Goal: Feedback & Contribution: Leave review/rating

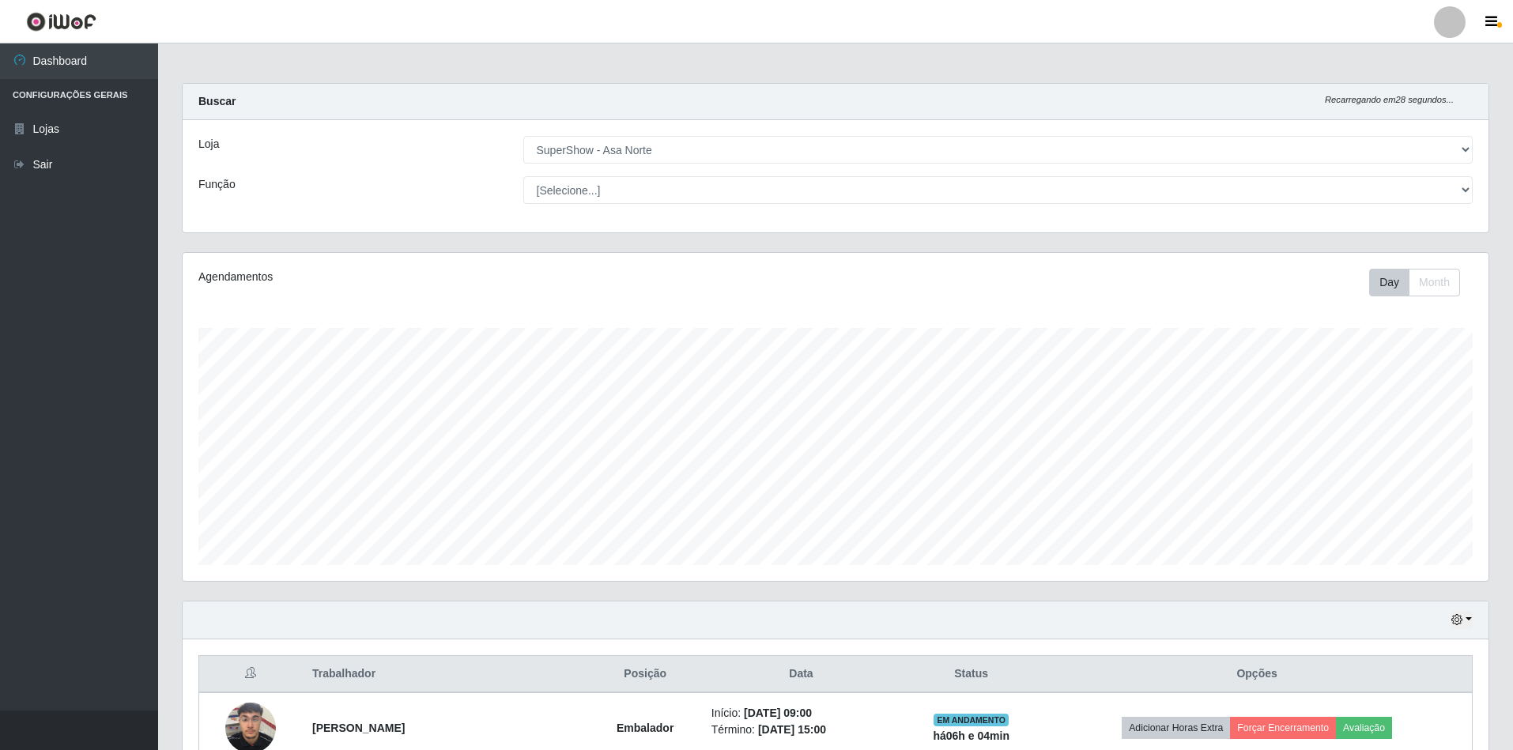
select select "71"
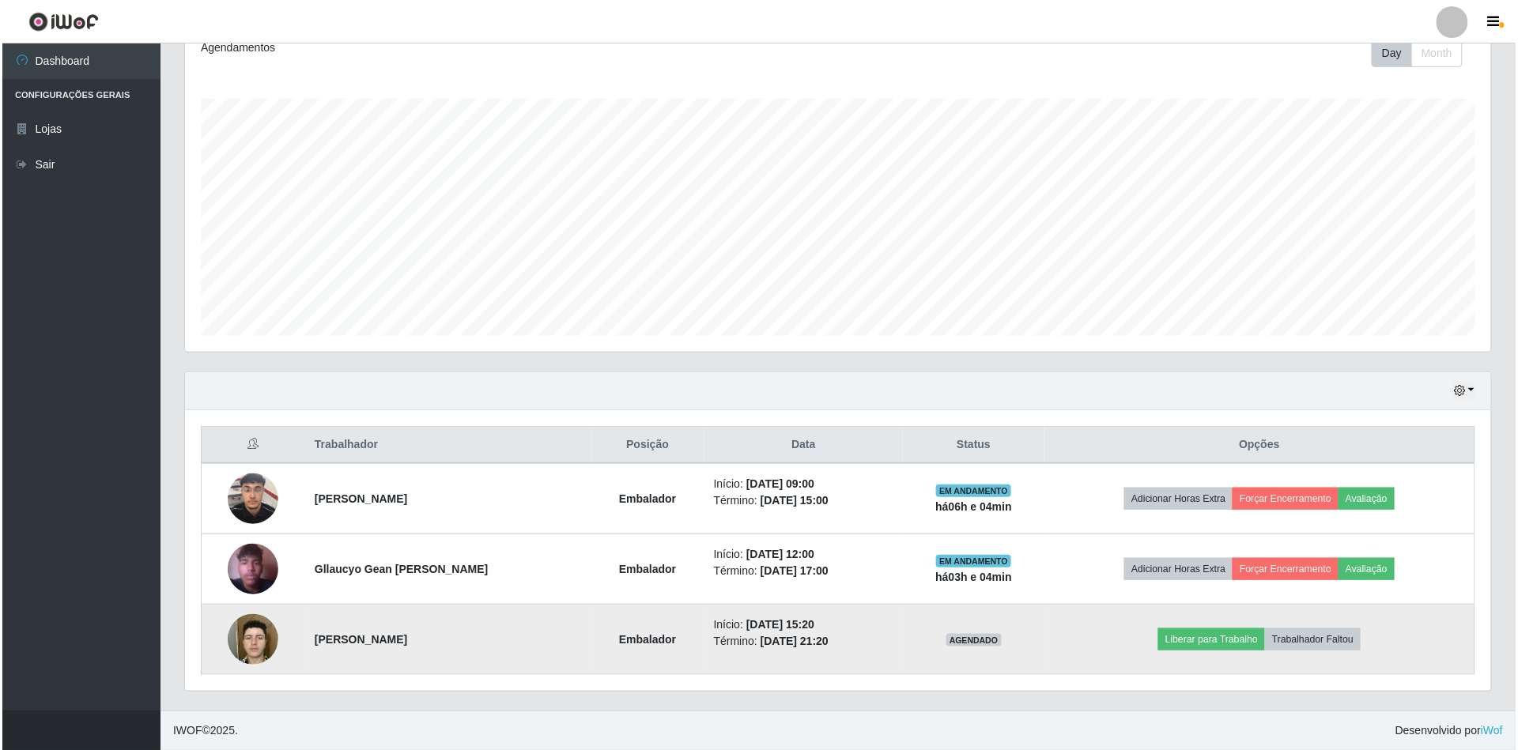
scroll to position [329, 1306]
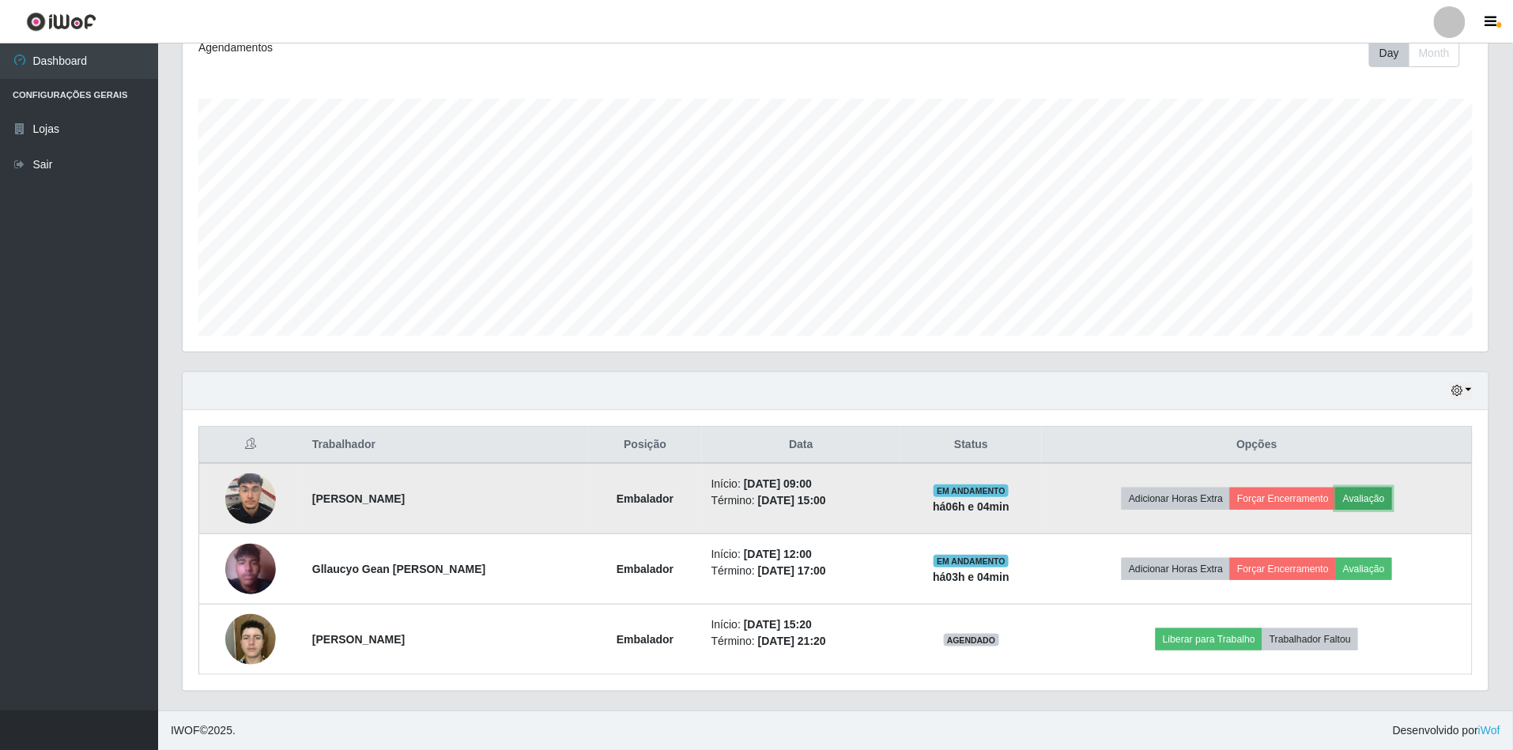
click at [1392, 494] on button "Avaliação" at bounding box center [1364, 499] width 56 height 22
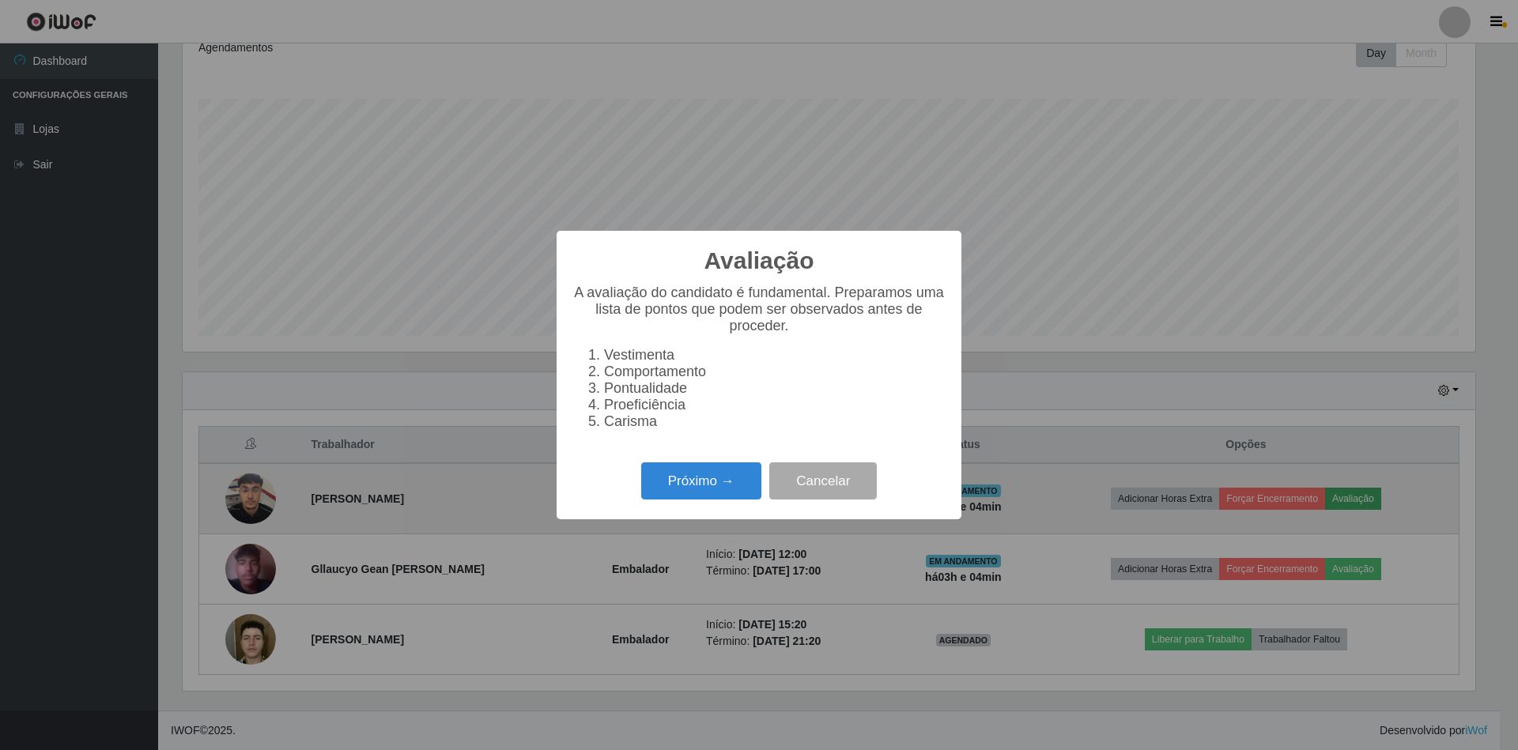
scroll to position [329, 1292]
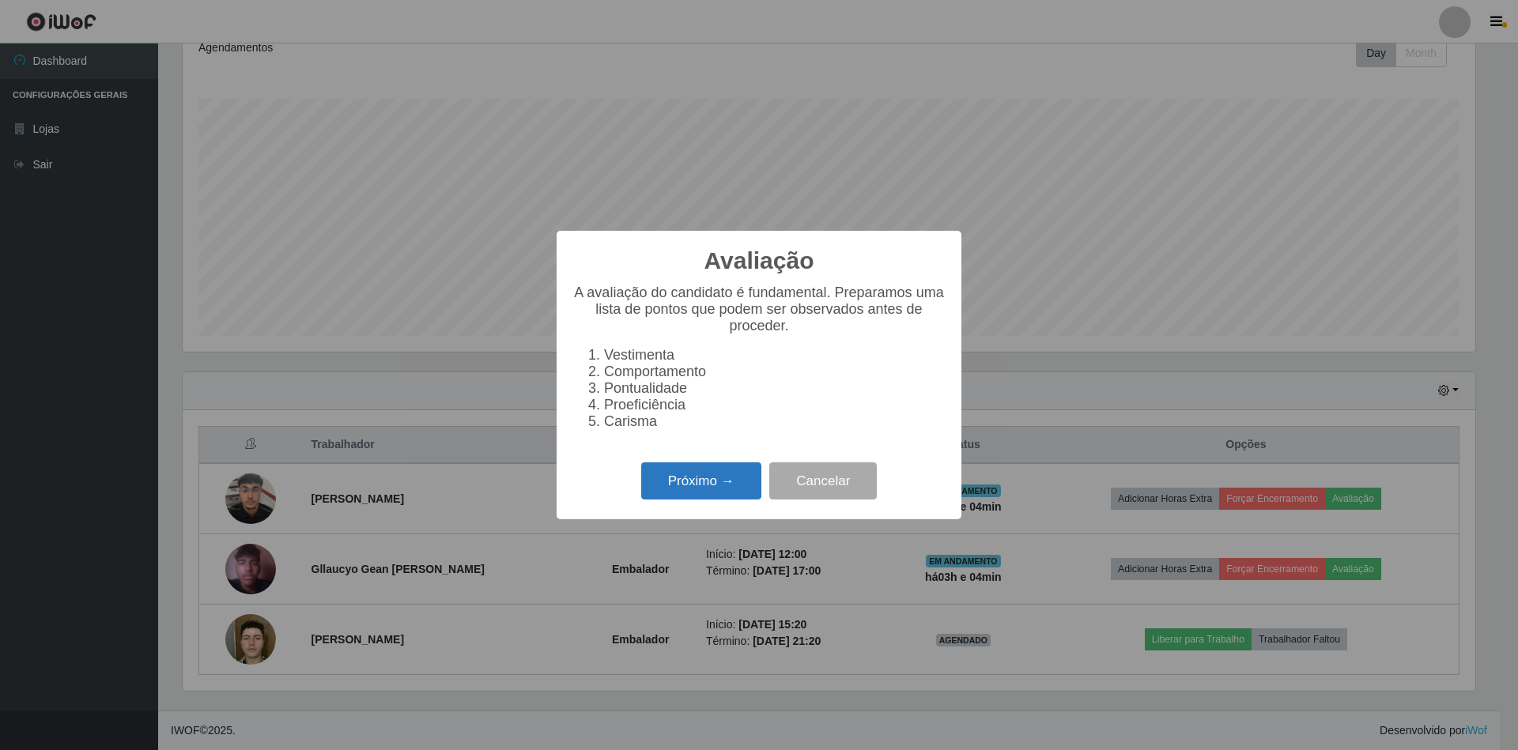
click at [721, 479] on button "Próximo →" at bounding box center [701, 480] width 120 height 37
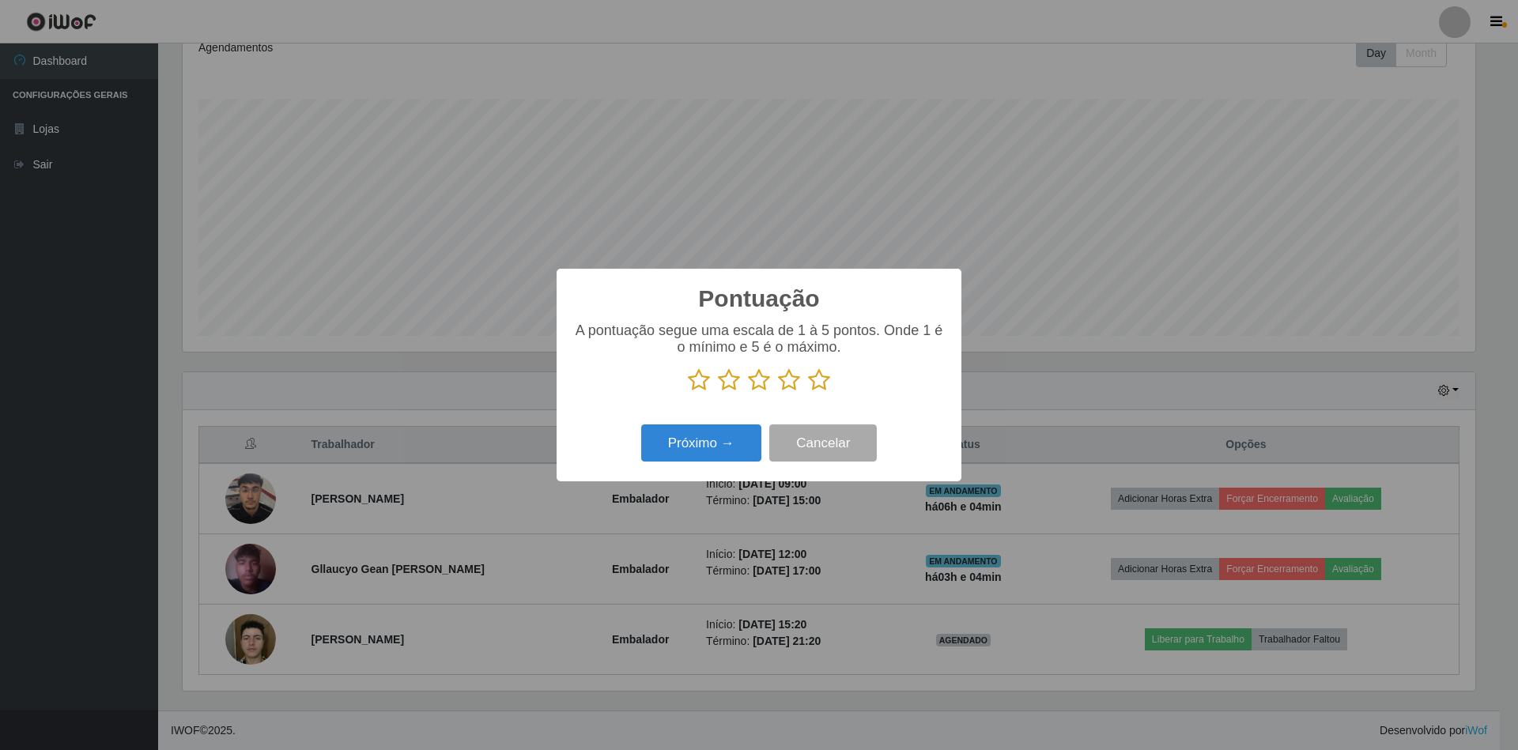
scroll to position [790120, 789156]
click at [817, 379] on icon at bounding box center [819, 380] width 22 height 24
click at [808, 392] on input "radio" at bounding box center [808, 392] width 0 height 0
click at [719, 443] on button "Próximo →" at bounding box center [701, 442] width 120 height 37
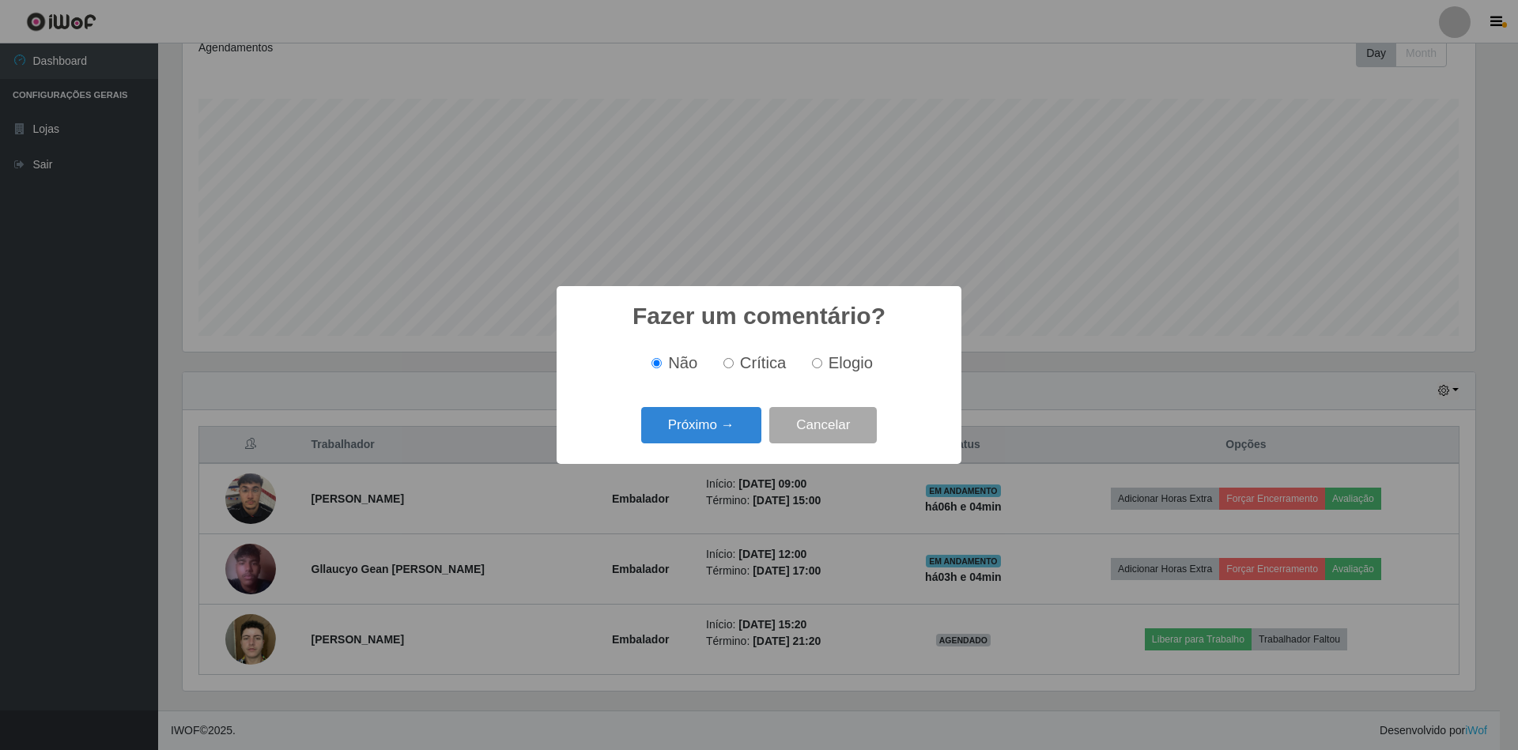
click at [814, 359] on input "Elogio" at bounding box center [817, 363] width 10 height 10
radio input "true"
click at [751, 425] on button "Próximo →" at bounding box center [701, 425] width 120 height 37
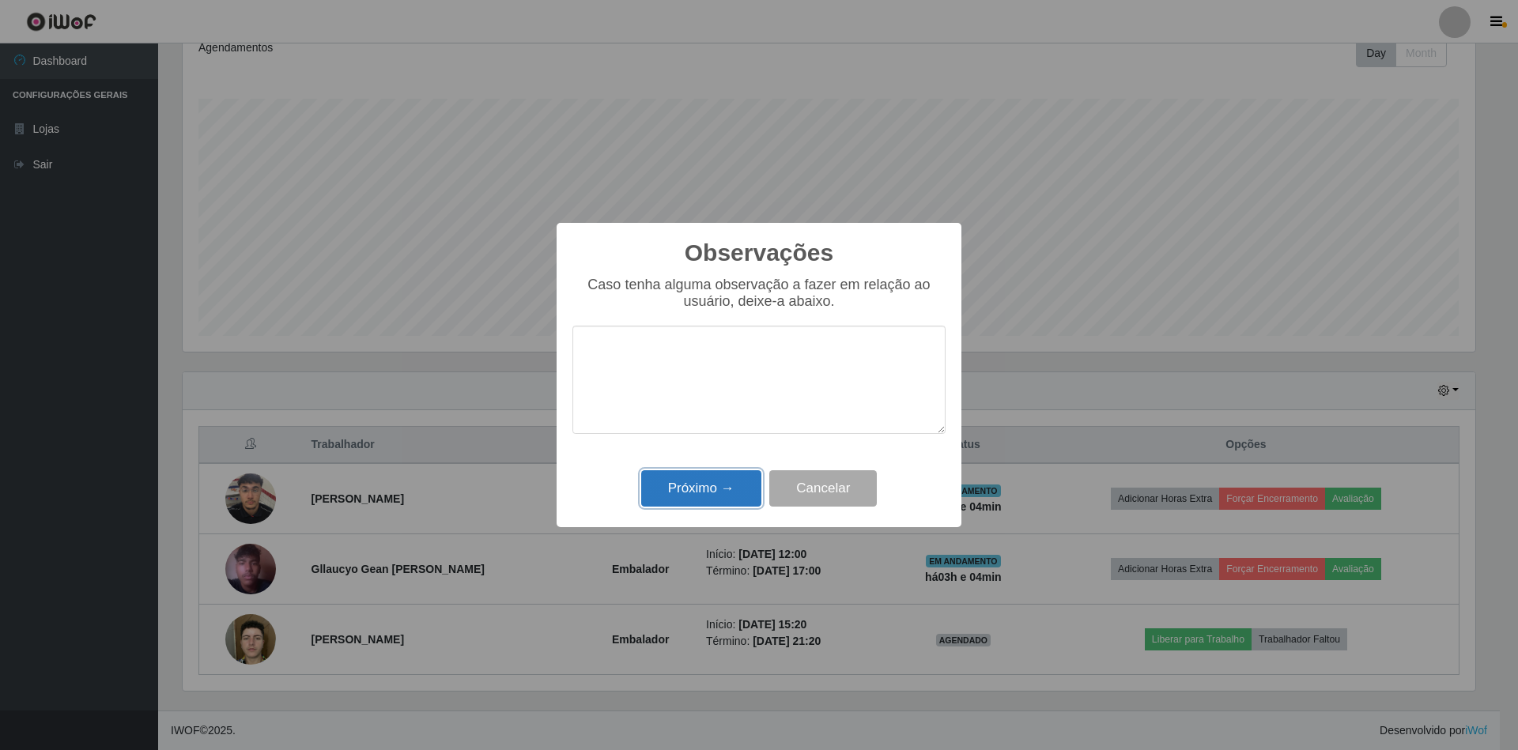
click at [709, 488] on button "Próximo →" at bounding box center [701, 488] width 120 height 37
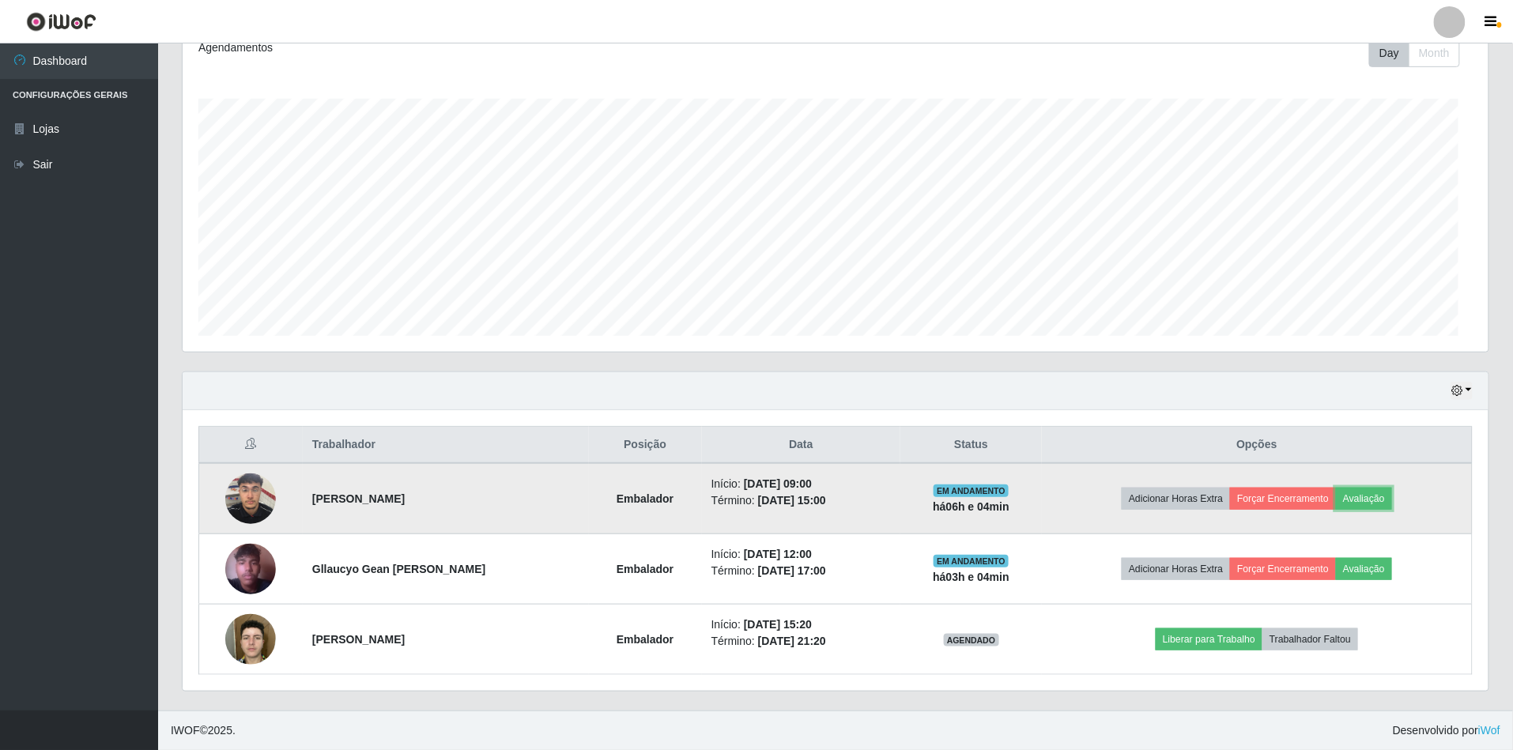
scroll to position [329, 1306]
click at [1294, 494] on button "Forçar Encerramento" at bounding box center [1283, 499] width 106 height 22
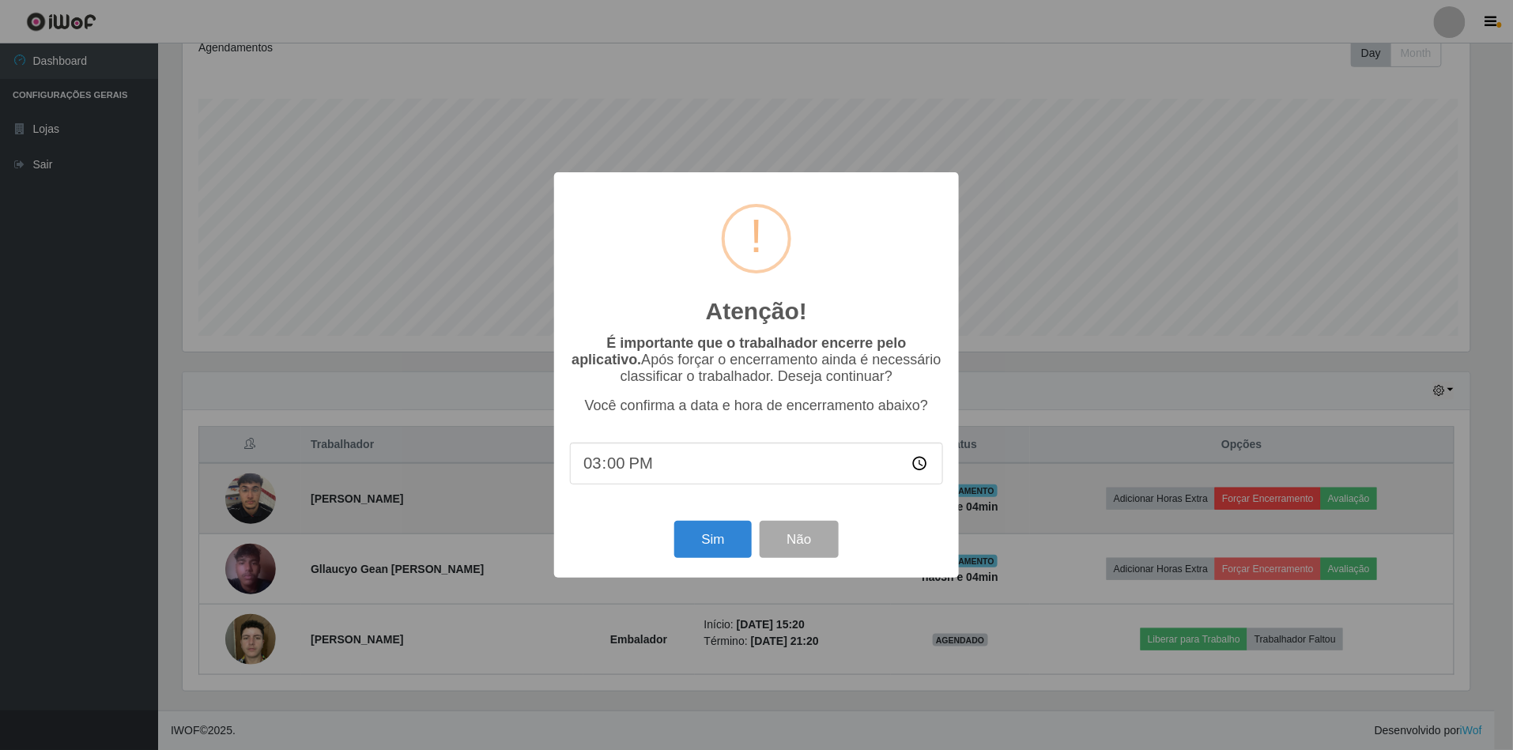
scroll to position [329, 1292]
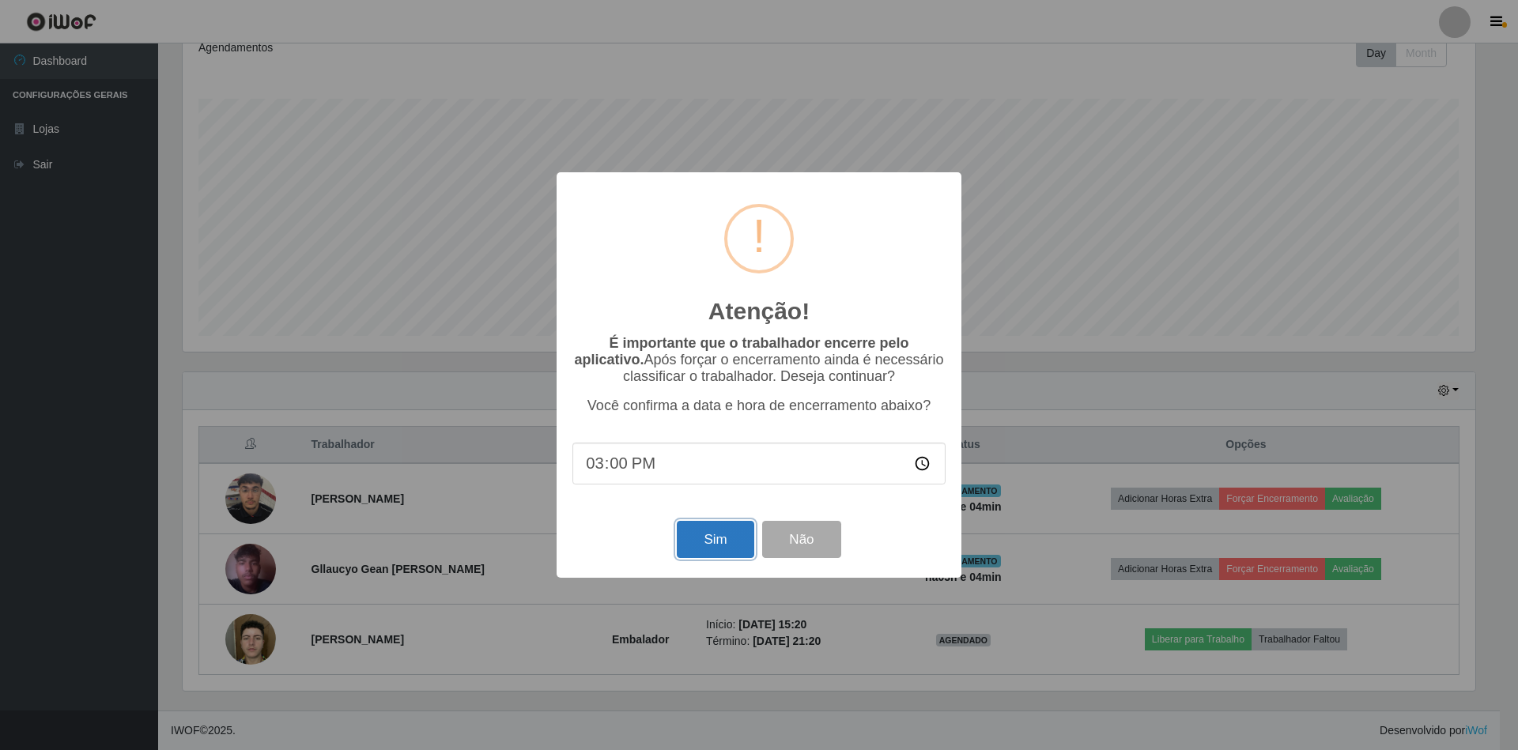
click at [731, 534] on button "Sim" at bounding box center [715, 539] width 77 height 37
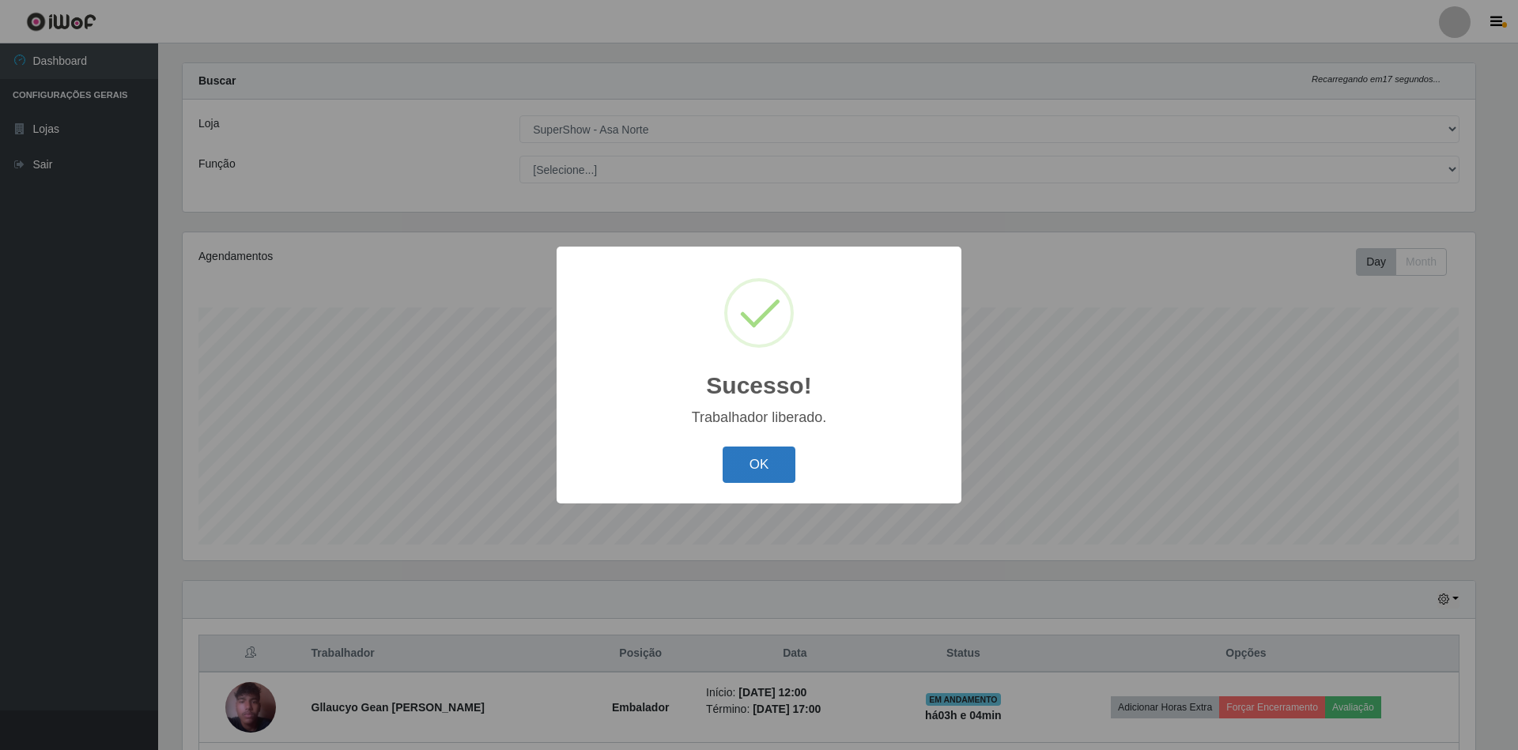
click at [759, 468] on button "OK" at bounding box center [759, 465] width 74 height 37
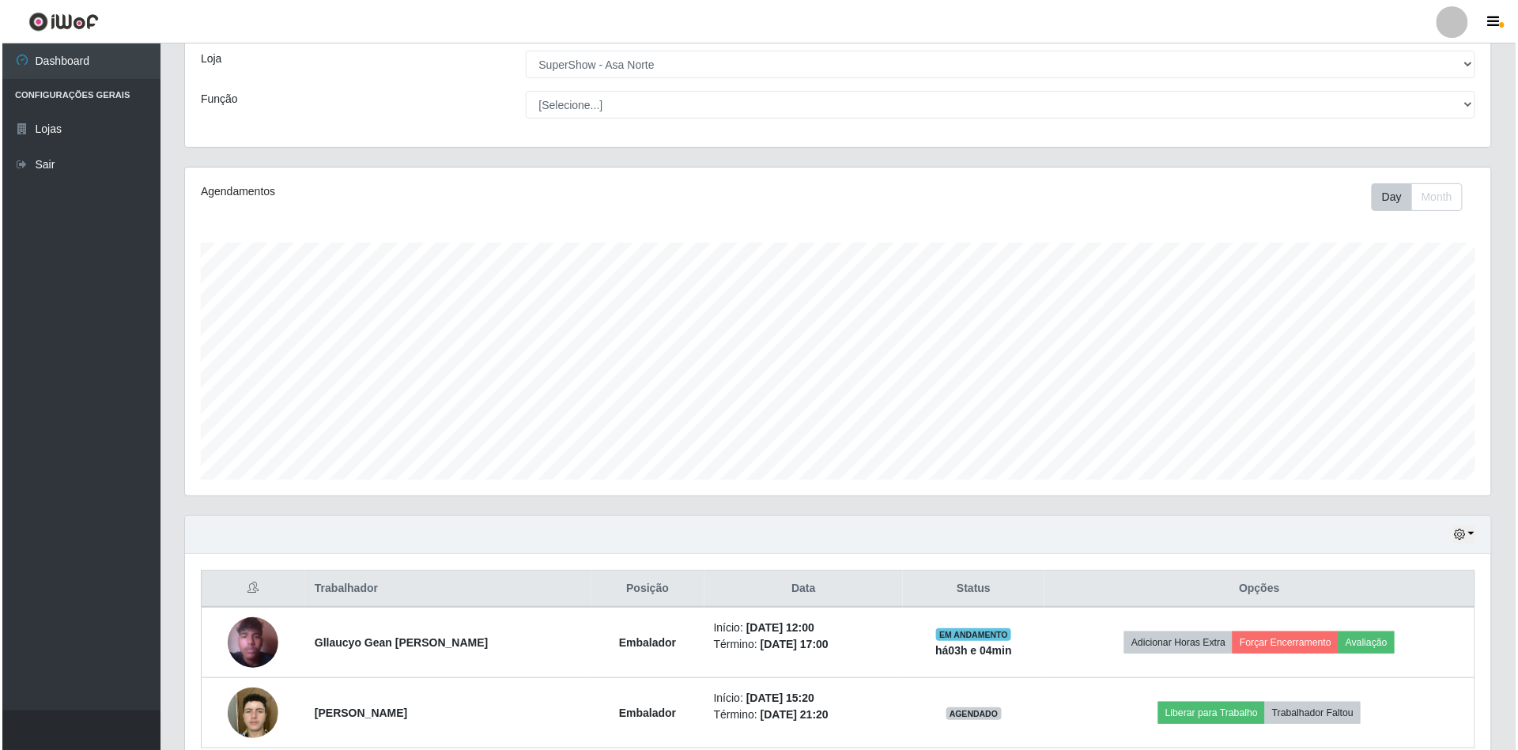
scroll to position [162, 0]
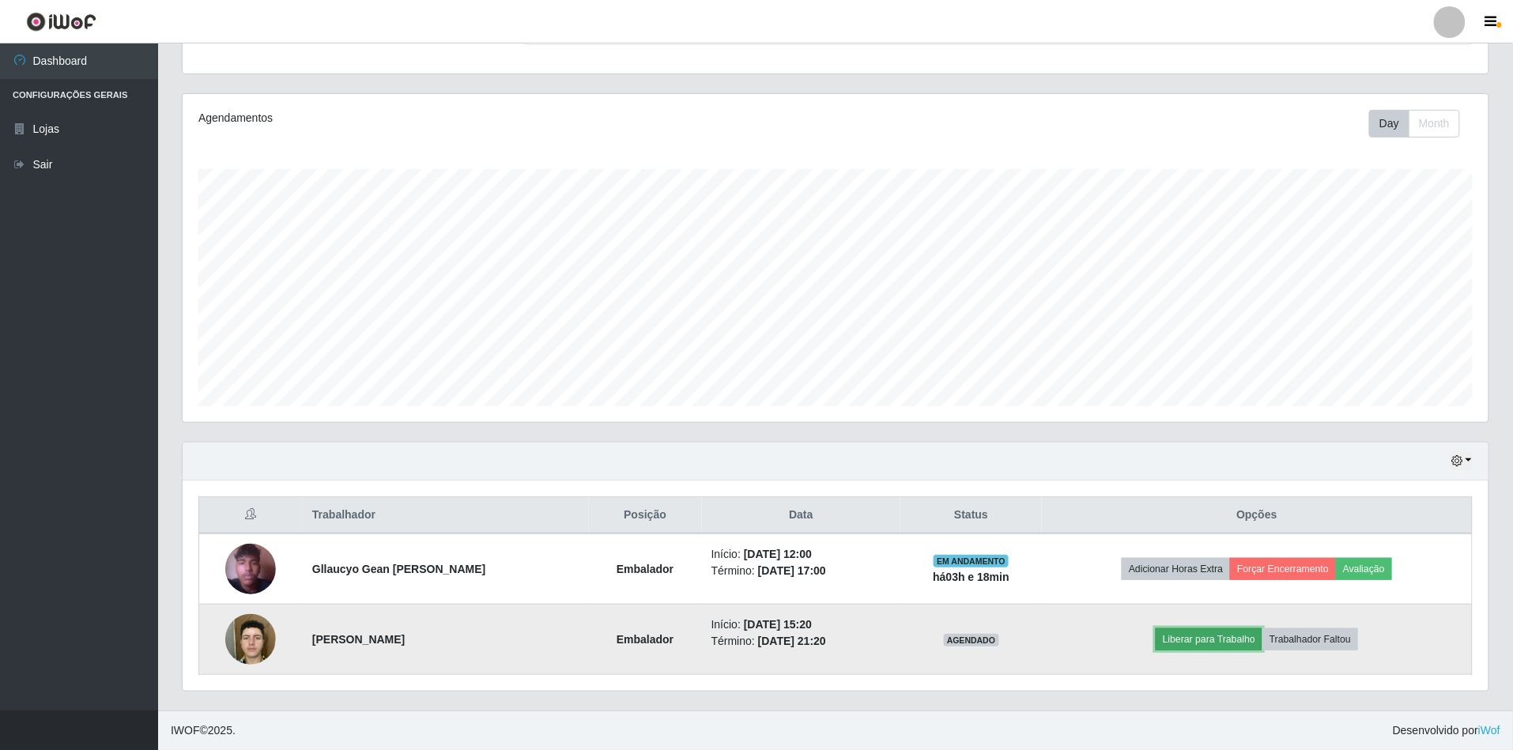
click at [1252, 642] on button "Liberar para Trabalho" at bounding box center [1209, 639] width 107 height 22
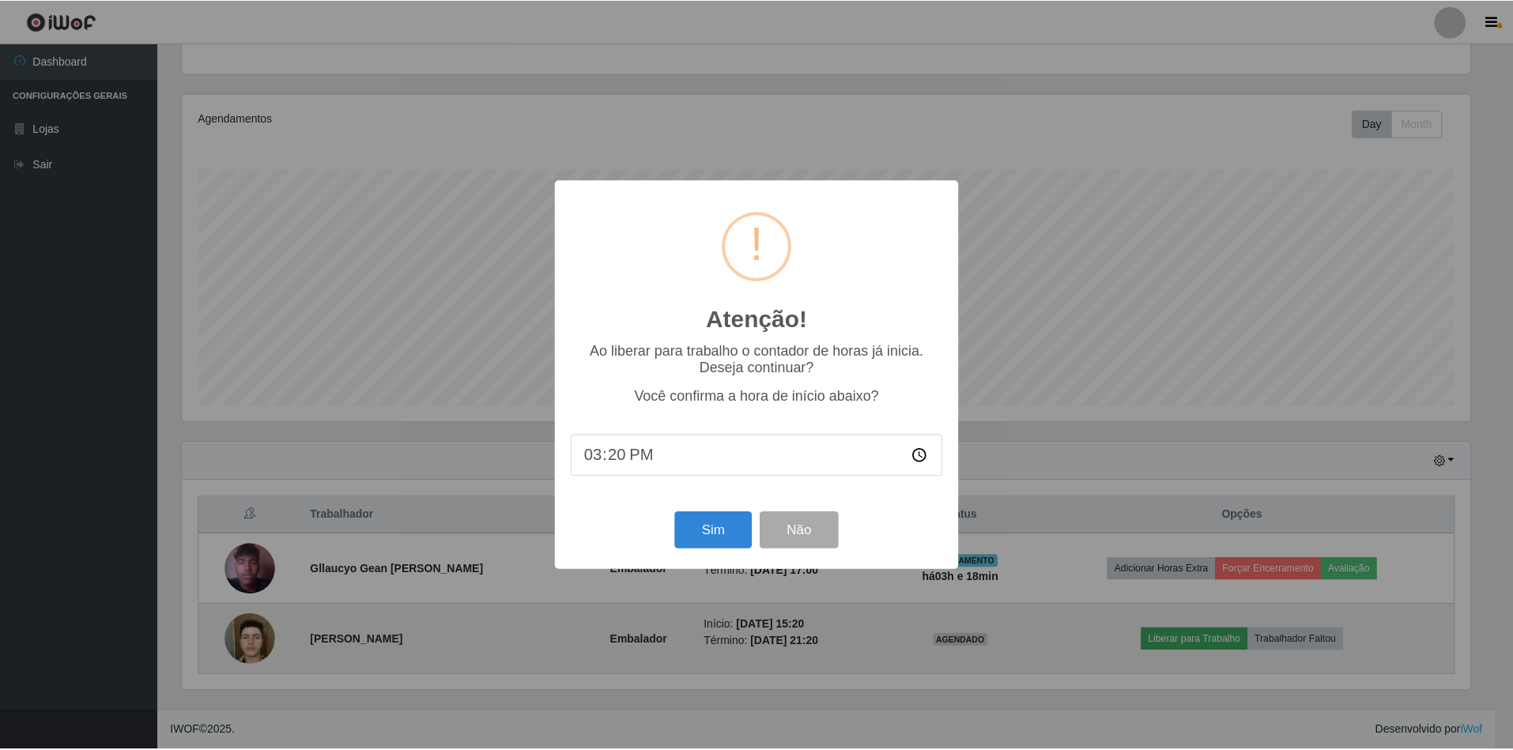
scroll to position [329, 1292]
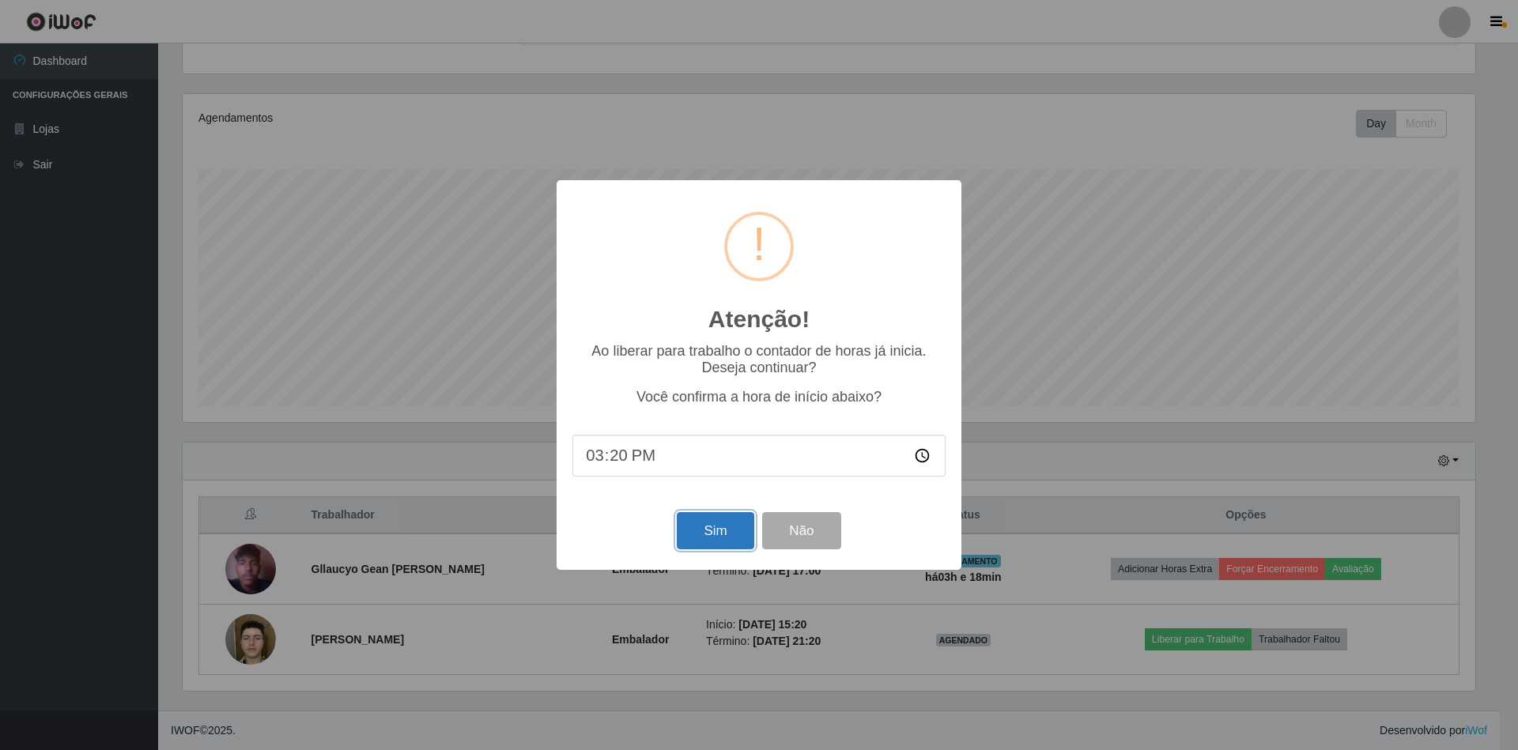
click at [705, 525] on button "Sim" at bounding box center [715, 530] width 77 height 37
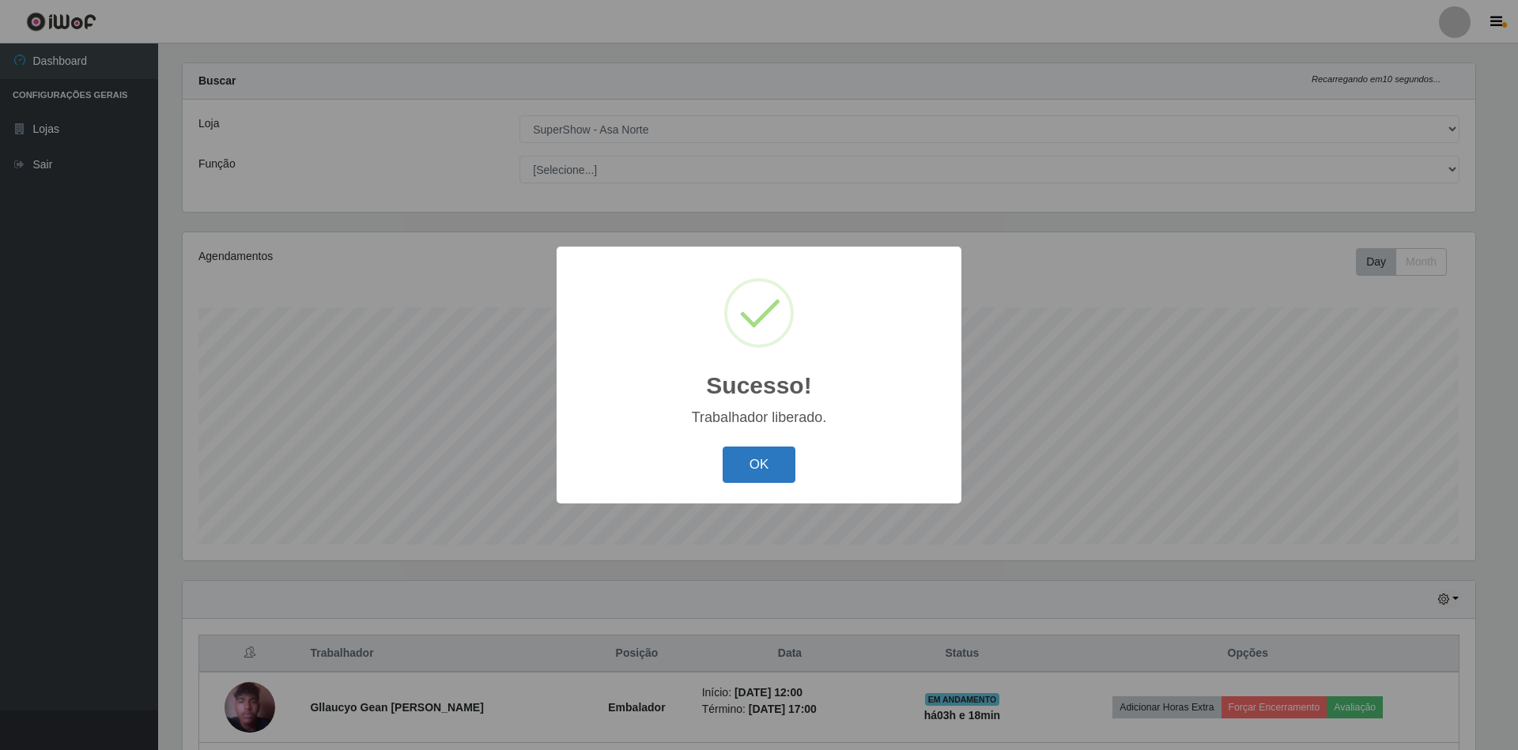
click at [753, 465] on button "OK" at bounding box center [759, 465] width 74 height 37
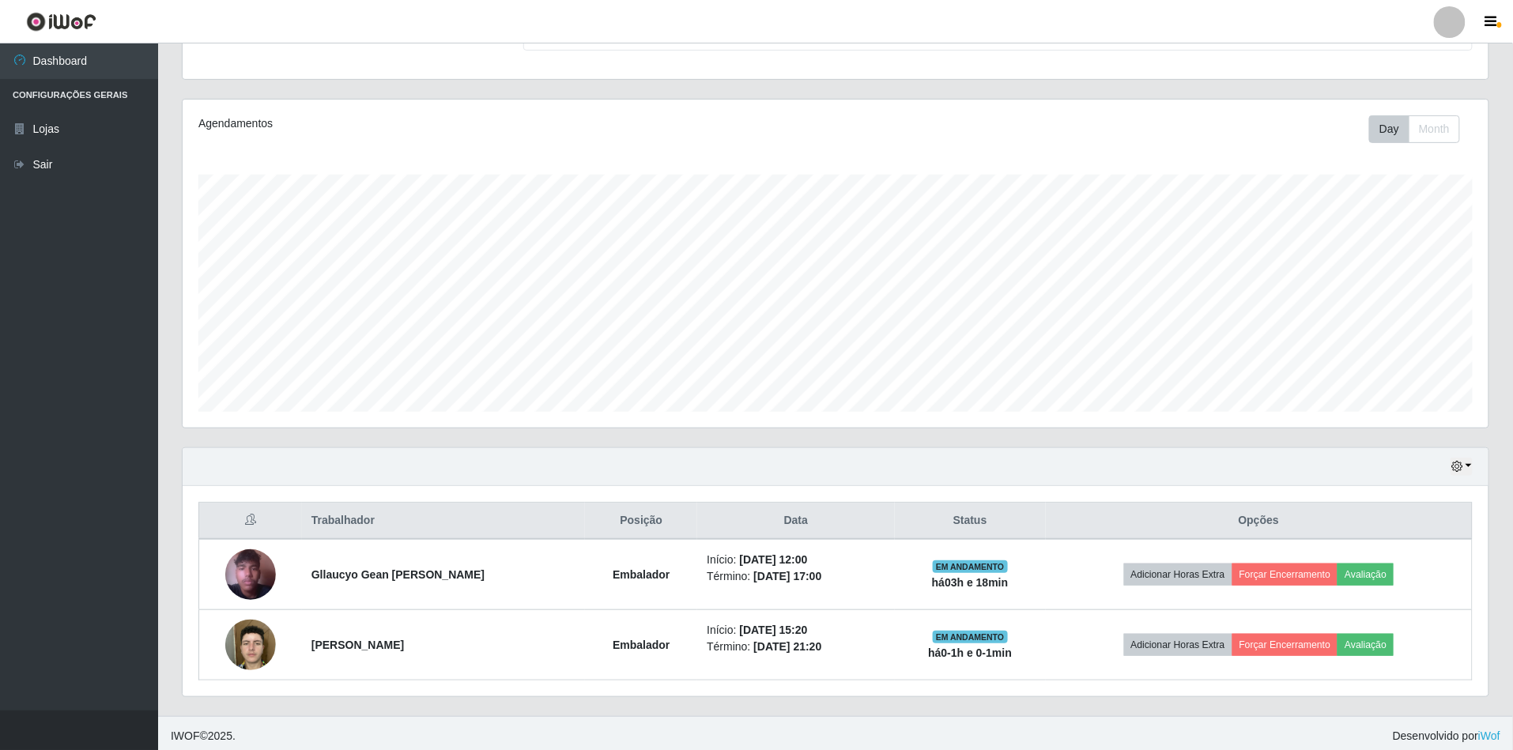
scroll to position [162, 0]
